Goal: Information Seeking & Learning: Learn about a topic

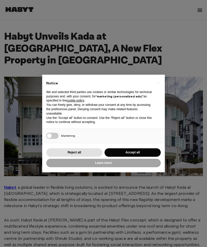
click at [191, 140] on div "× Notice We and selected third parties use cookies or similar technologies for …" at bounding box center [103, 123] width 207 height 247
click at [137, 152] on button "Accept all" at bounding box center [133, 152] width 56 height 8
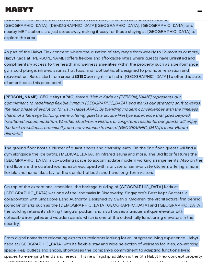
scroll to position [270, 0]
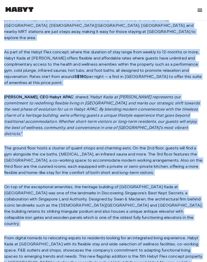
click at [114, 145] on p "The ground floor hosts a cluster of quaint shops and charming eats. On the 2nd …" at bounding box center [103, 160] width 199 height 31
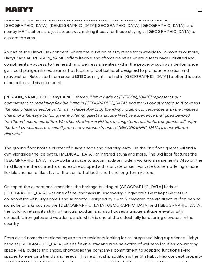
click at [129, 145] on p "The ground floor hosts a cluster of quaint shops and charming eats. On the 2nd …" at bounding box center [103, 160] width 199 height 31
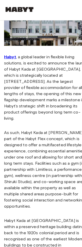
scroll to position [109, 10]
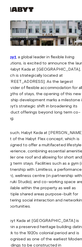
click at [53, 130] on p "As such, Habyt Kada at [PERSON_NAME] is part of the Habyt Flex concept, which i…" at bounding box center [36, 170] width 84 height 80
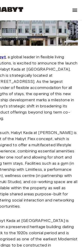
click at [51, 130] on p "As such, Habyt Kada at [PERSON_NAME] is part of the Habyt Flex concept, which i…" at bounding box center [36, 170] width 84 height 80
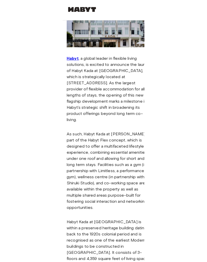
scroll to position [107, 0]
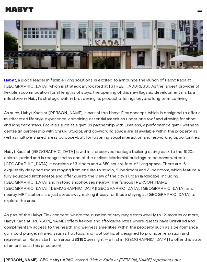
click at [30, 77] on p "Habyt , a global leader in flexible living solutions, is excited to announce th…" at bounding box center [103, 89] width 199 height 25
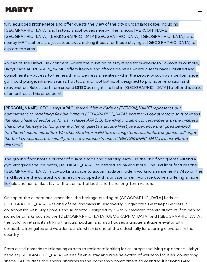
scroll to position [272, 0]
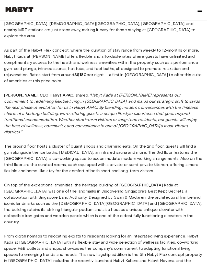
click at [116, 236] on div "Habyt , a global leader in flexible living solutions, is excited to announce th…" at bounding box center [103, 95] width 199 height 372
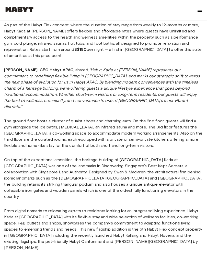
scroll to position [297, 0]
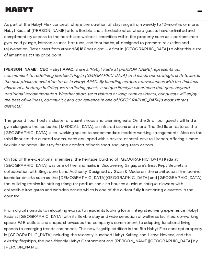
click at [129, 209] on div "Habyt , a global leader in flexible living solutions, is excited to announce th…" at bounding box center [103, 69] width 199 height 372
click at [130, 208] on p "From digital nomads to relocating expats to residents looking for an integrated…" at bounding box center [103, 229] width 199 height 43
click at [124, 208] on p "From digital nomads to relocating expats to residents looking for an integrated…" at bounding box center [103, 229] width 199 height 43
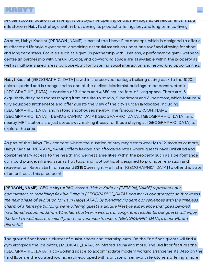
scroll to position [179, 0]
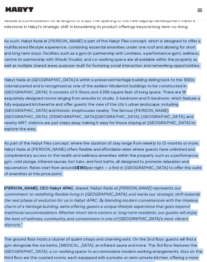
copy div "Lo ipsu, Dolor Sita co Adipisc el sedd ei tem Incid Utla etdolor, magna al enim…"
